Goal: Task Accomplishment & Management: Use online tool/utility

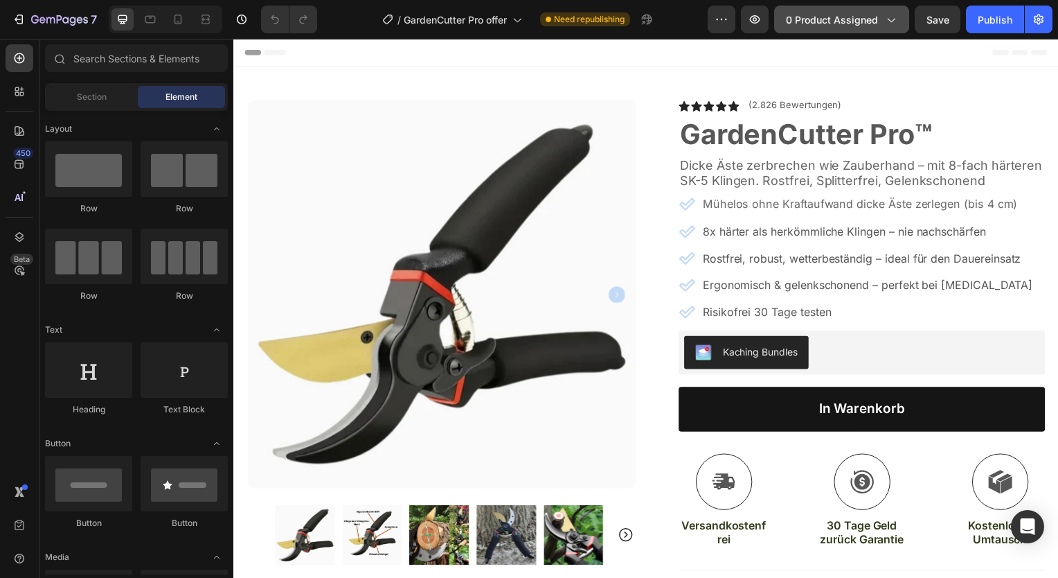
click at [855, 19] on span "0 product assigned" at bounding box center [832, 19] width 92 height 15
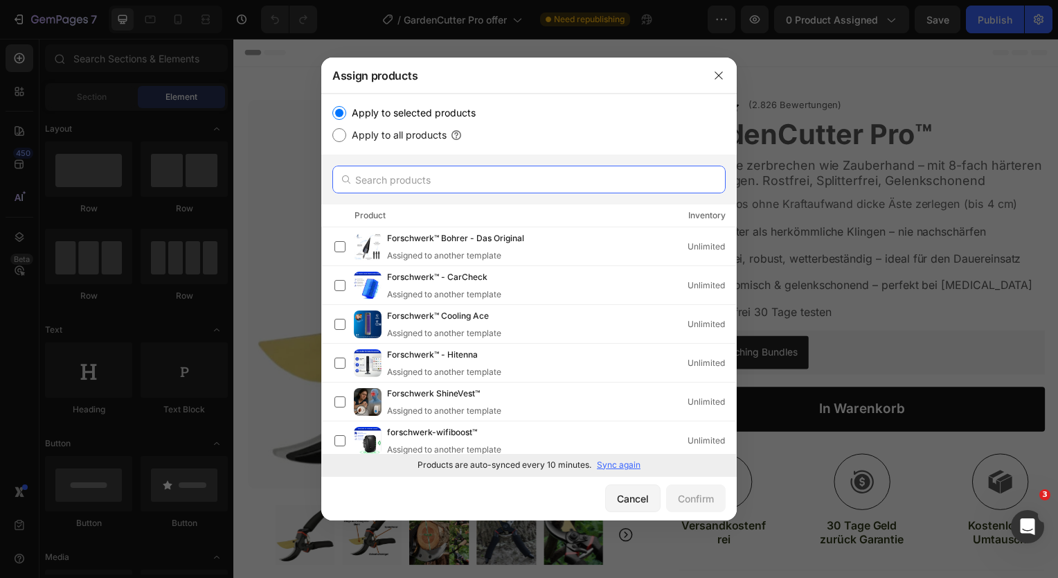
click at [477, 184] on input "text" at bounding box center [528, 180] width 393 height 28
click at [477, 184] on input "g" at bounding box center [528, 180] width 393 height 28
type input "garden"
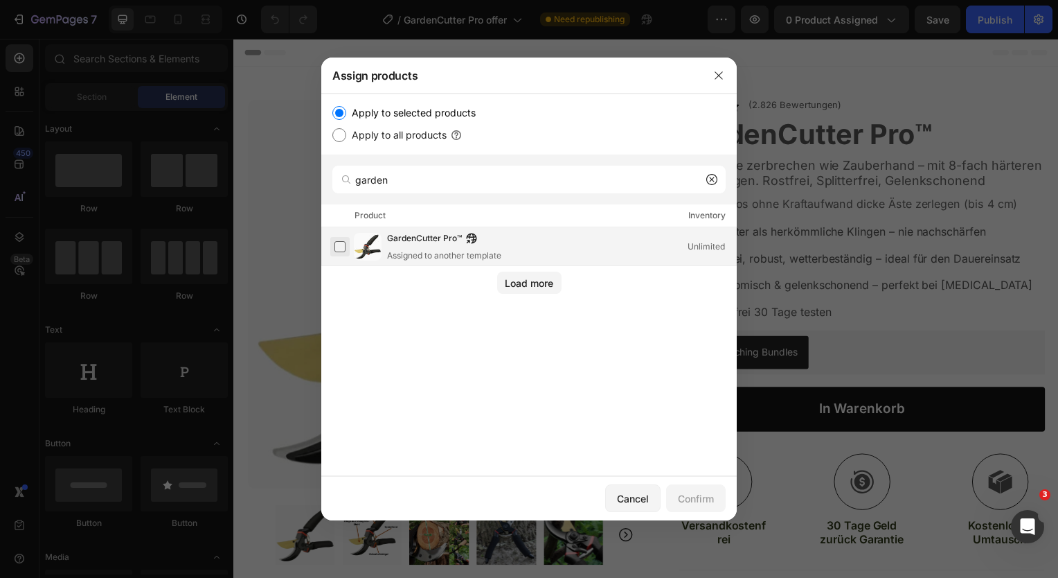
click at [340, 248] on label at bounding box center [340, 246] width 11 height 11
click at [700, 492] on div "Confirm" at bounding box center [696, 498] width 36 height 15
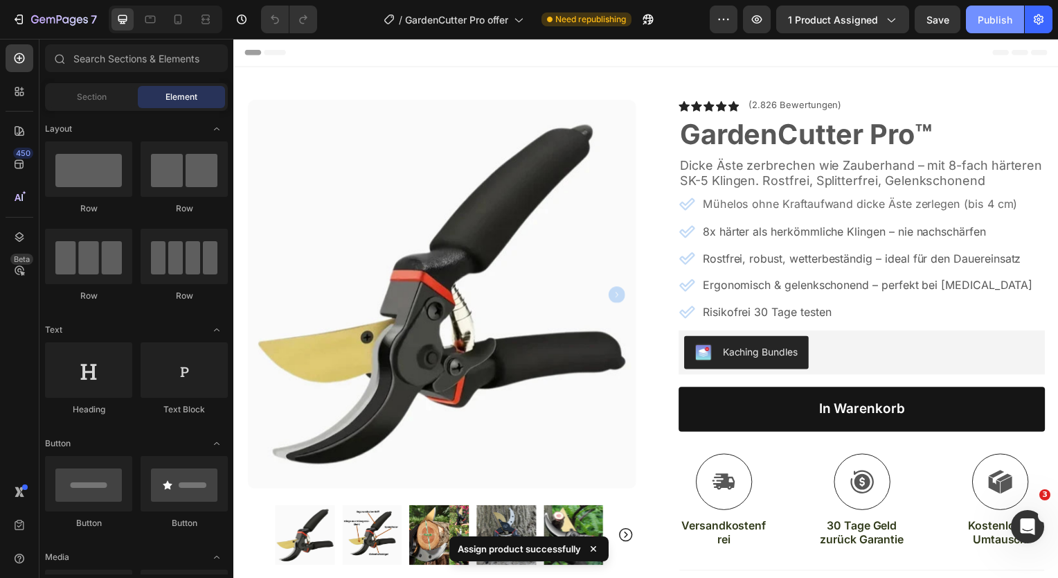
click at [1003, 15] on div "Publish" at bounding box center [995, 19] width 35 height 15
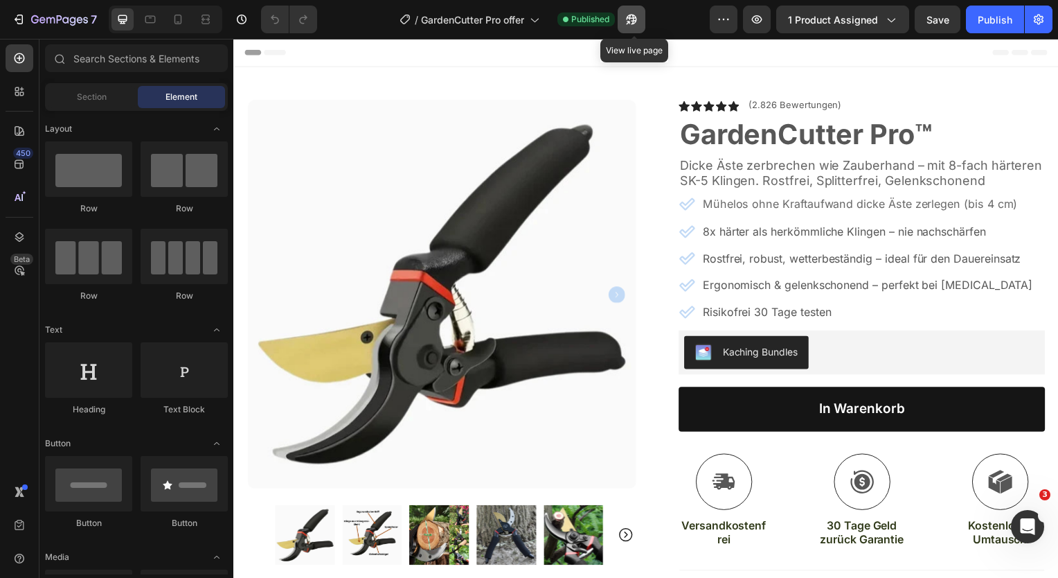
click at [630, 21] on icon "button" at bounding box center [628, 22] width 3 height 3
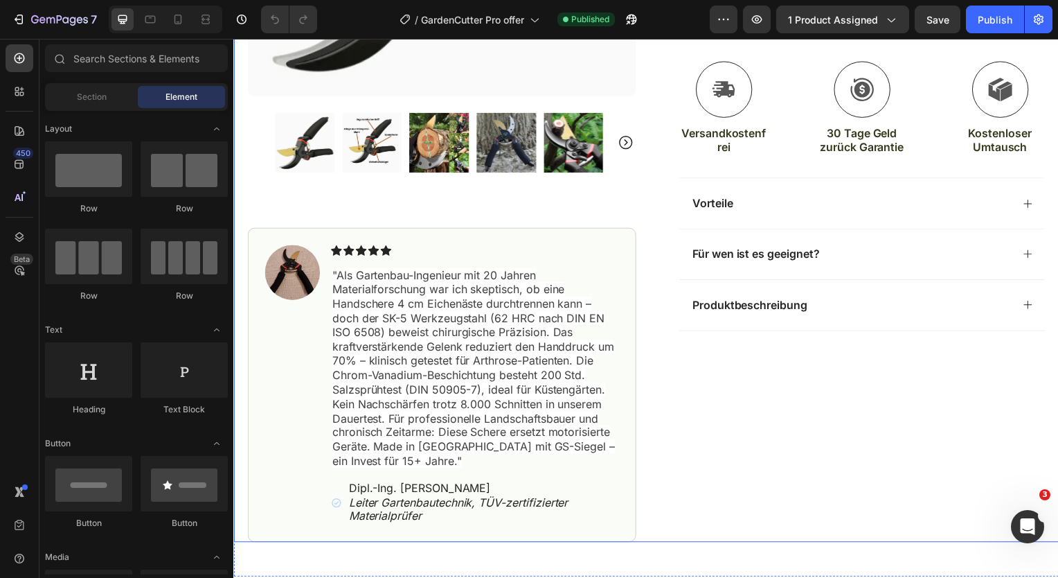
scroll to position [348, 0]
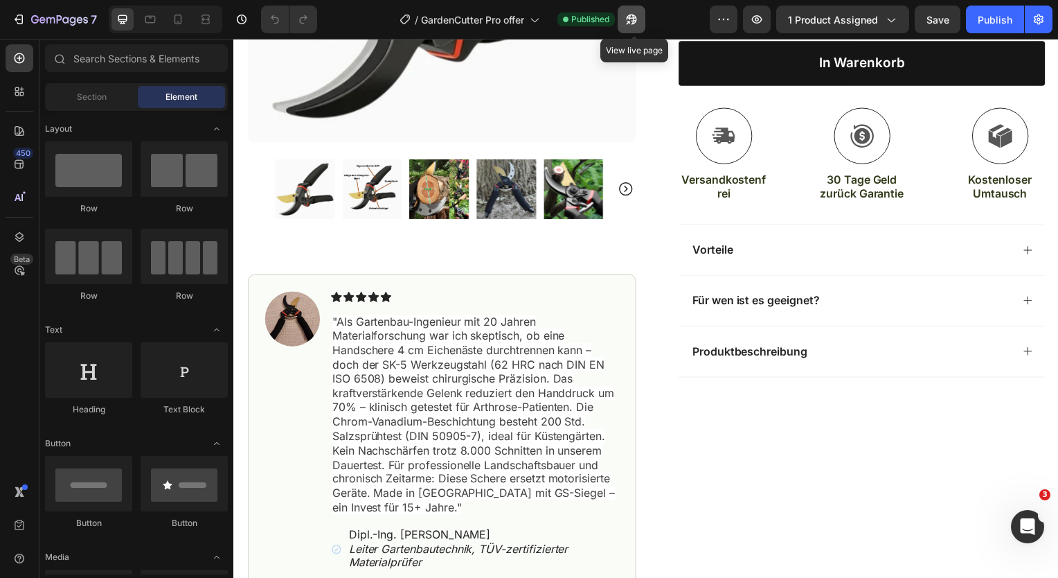
click at [629, 21] on icon "button" at bounding box center [632, 19] width 14 height 14
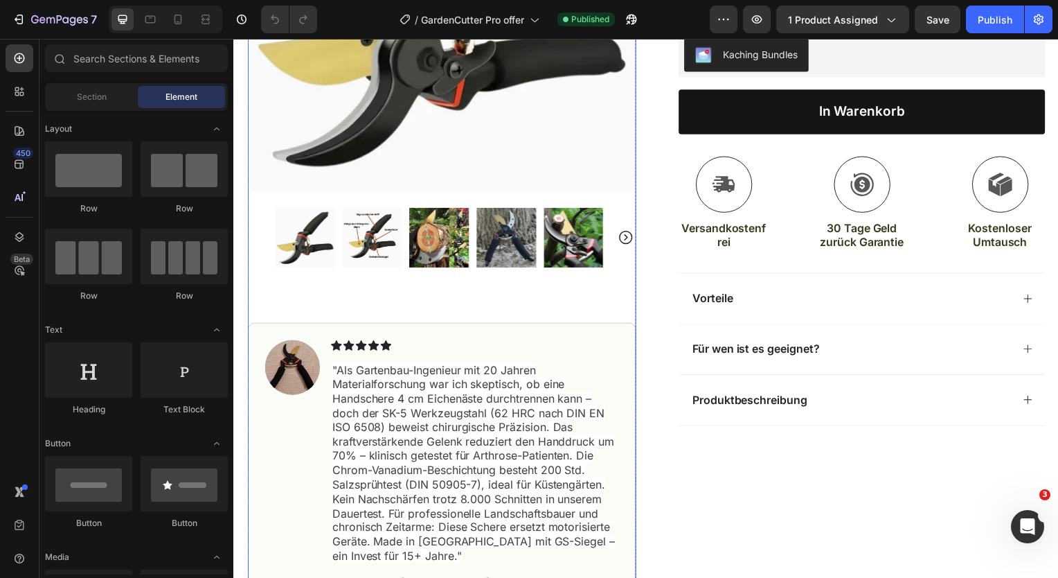
scroll to position [279, 0]
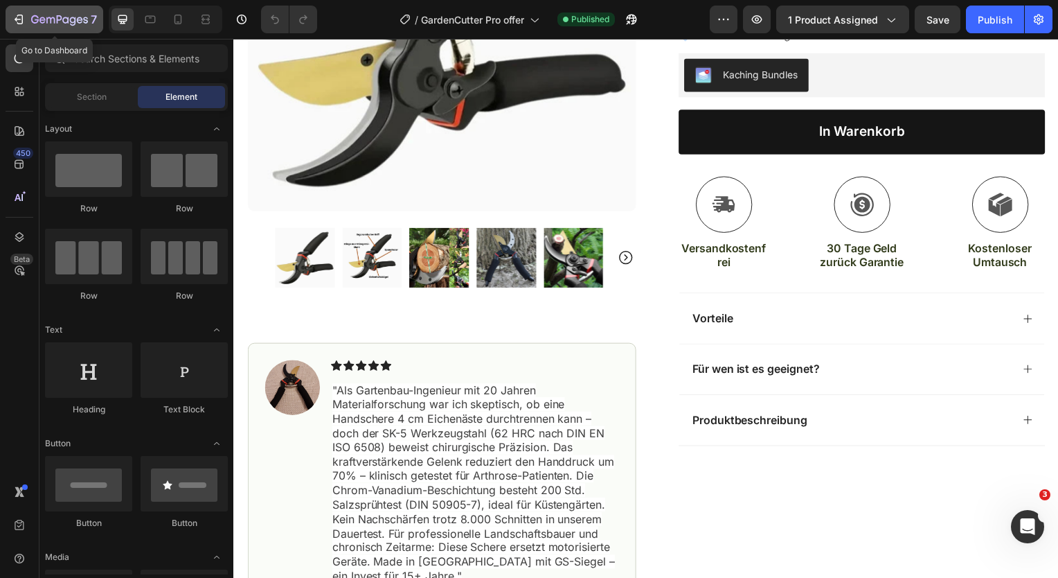
click at [64, 21] on icon "button" at bounding box center [59, 21] width 57 height 12
